Goal: Obtain resource: Obtain resource

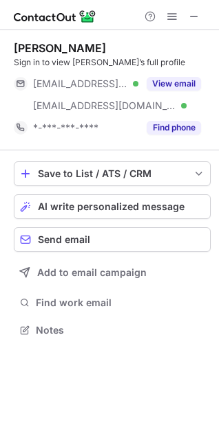
scroll to position [321, 219]
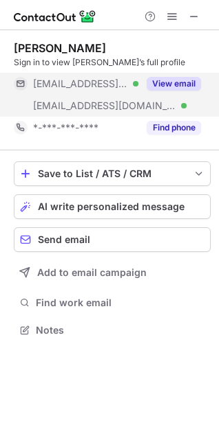
click at [194, 81] on button "View email" at bounding box center [173, 84] width 54 height 14
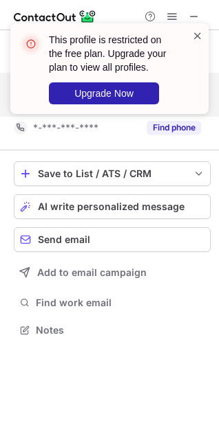
click at [197, 33] on span at bounding box center [197, 36] width 11 height 14
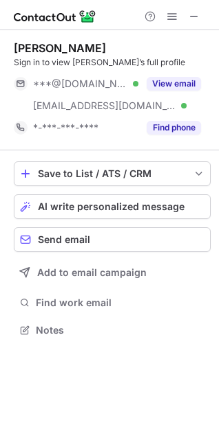
scroll to position [321, 219]
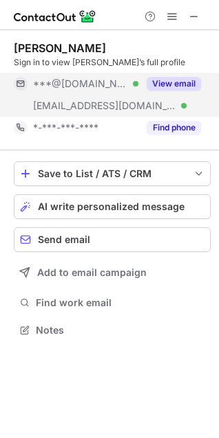
click at [186, 82] on button "View email" at bounding box center [173, 84] width 54 height 14
